Goal: Check status: Check status

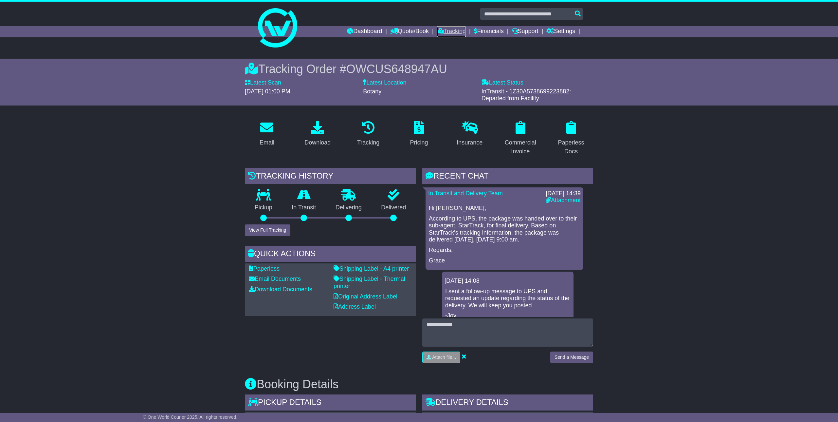
click at [445, 35] on link "Tracking" at bounding box center [451, 31] width 29 height 11
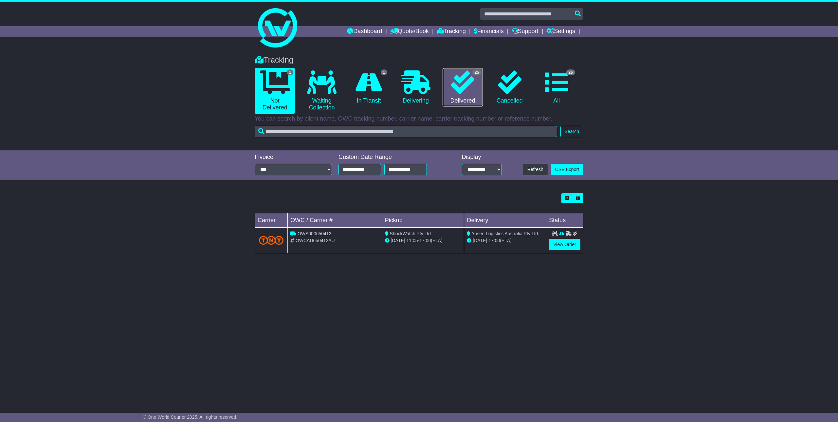
click at [462, 90] on icon at bounding box center [463, 82] width 24 height 24
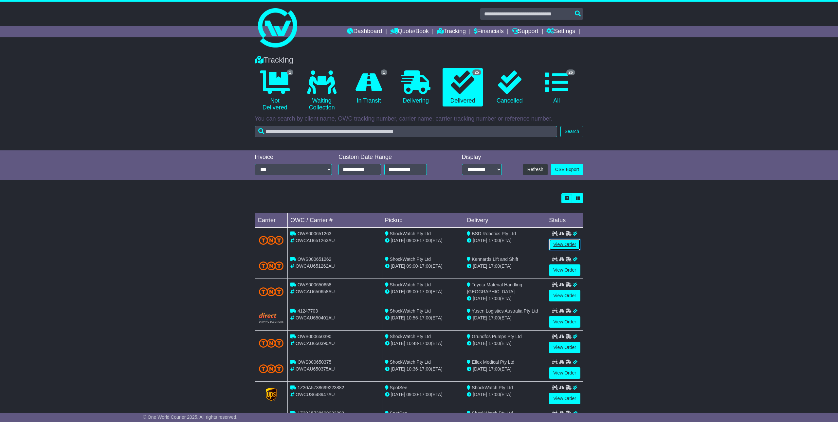
click at [577, 244] on link "View Order" at bounding box center [564, 244] width 31 height 11
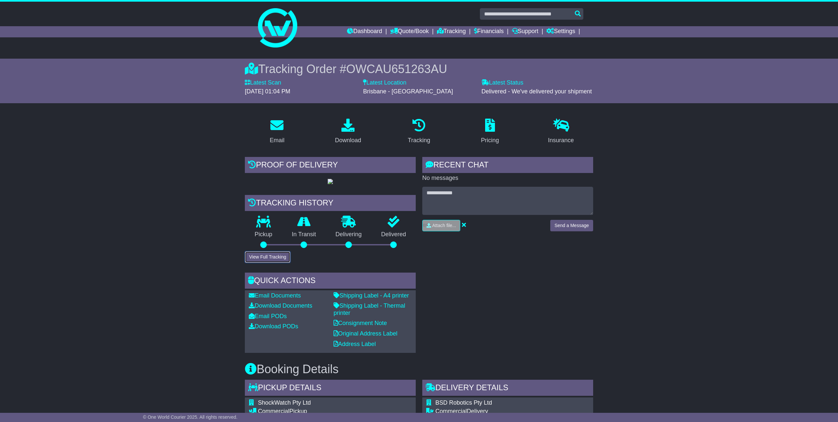
click at [278, 263] on button "View Full Tracking" at bounding box center [268, 256] width 46 height 11
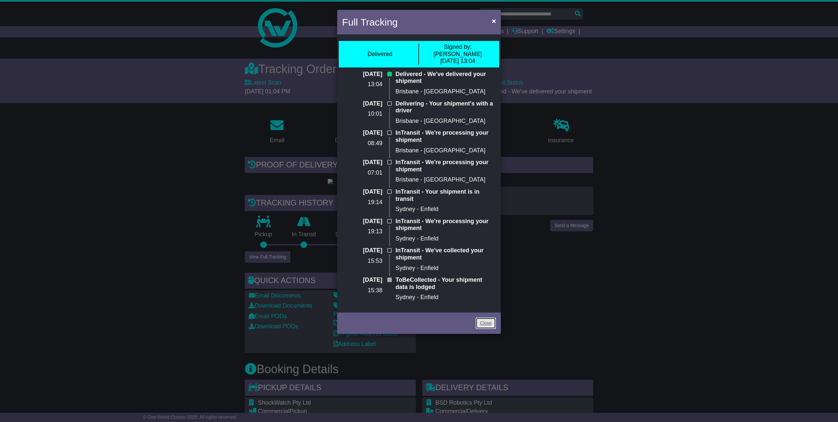
click at [476, 317] on link "Close" at bounding box center [486, 322] width 20 height 11
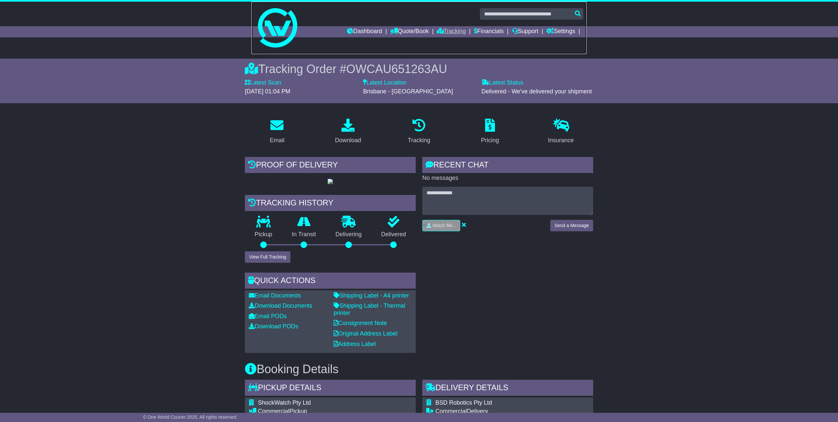
click at [448, 37] on link at bounding box center [418, 28] width 335 height 52
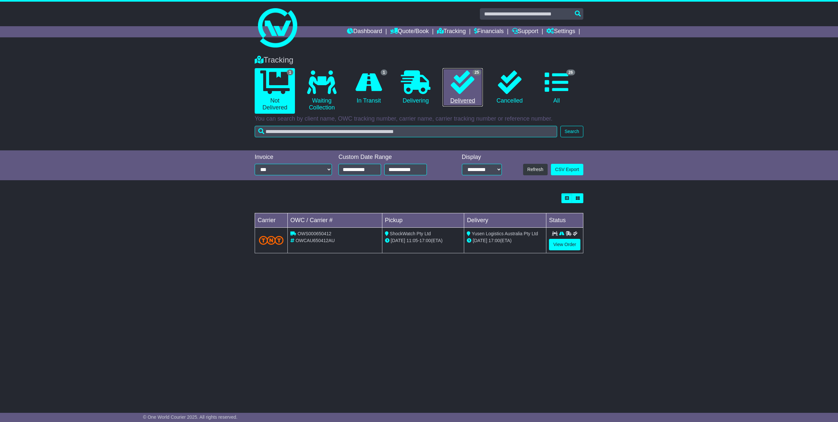
click at [462, 90] on icon at bounding box center [463, 82] width 24 height 24
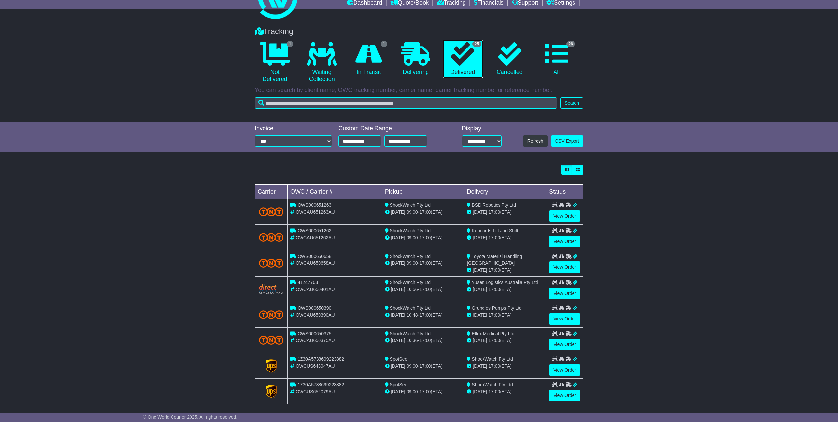
scroll to position [51, 0]
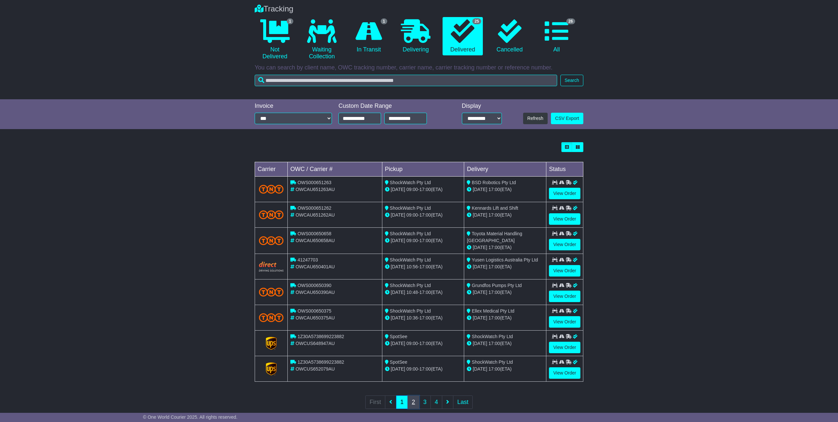
click at [409, 401] on link "2" at bounding box center [414, 401] width 12 height 13
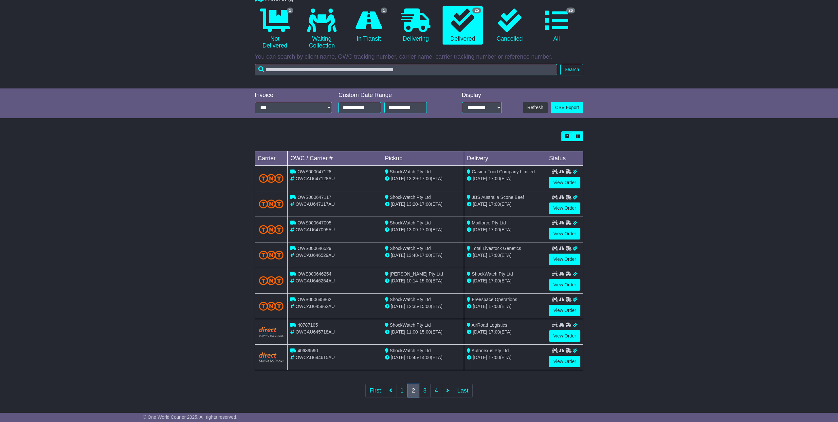
scroll to position [62, 0]
click at [556, 333] on link "View Order" at bounding box center [564, 335] width 31 height 11
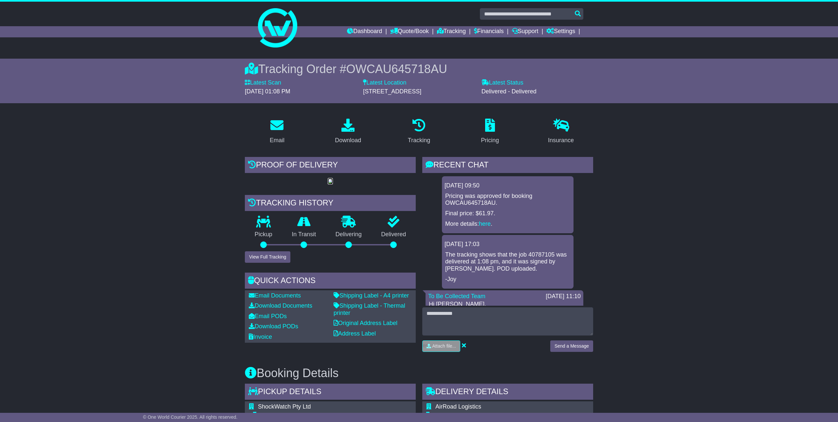
click at [333, 184] on img at bounding box center [330, 181] width 5 height 5
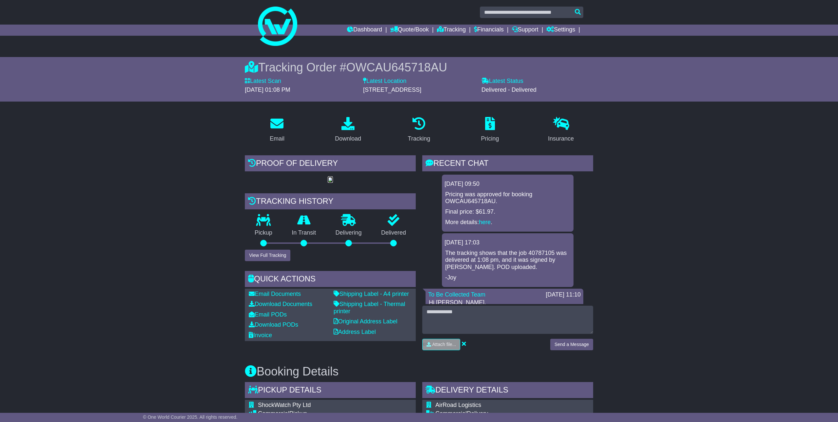
scroll to position [2, 0]
click at [278, 261] on button "View Full Tracking" at bounding box center [268, 254] width 46 height 11
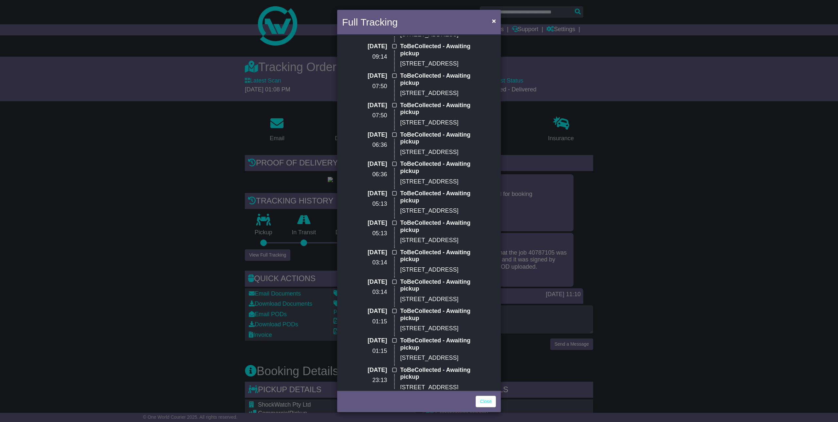
scroll to position [0, 0]
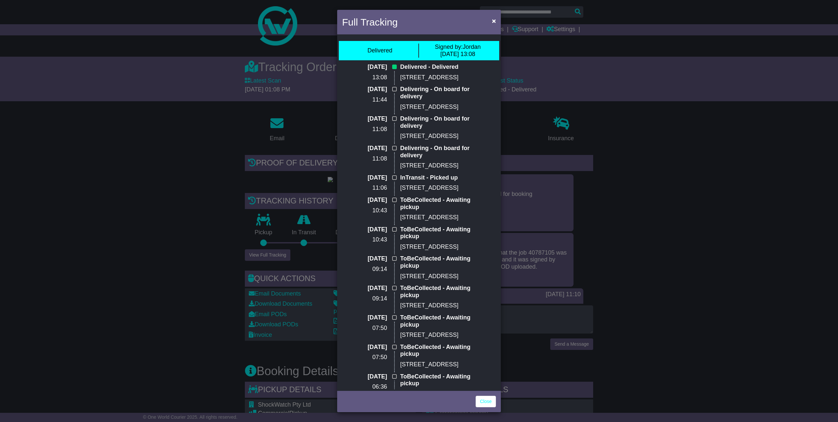
click at [623, 160] on div "Full Tracking × Delivered Signed by: Jordan 15 Sep 2025 13:08 15 Sep 2025 13:08…" at bounding box center [419, 211] width 838 height 422
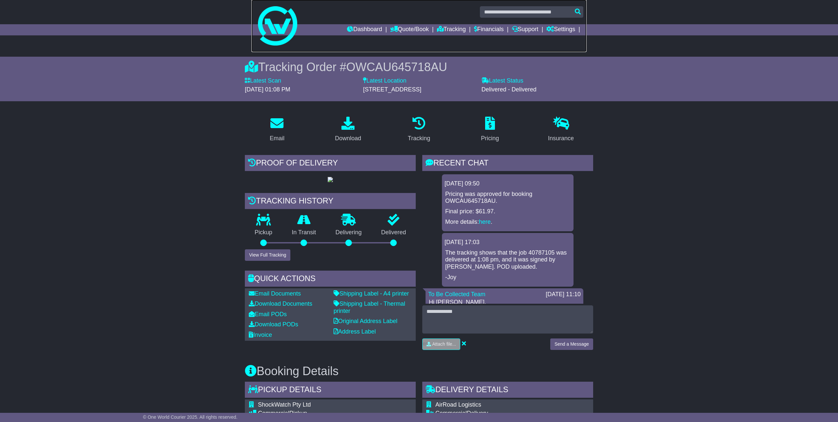
click at [443, 35] on link at bounding box center [418, 26] width 335 height 52
